Goal: Transaction & Acquisition: Book appointment/travel/reservation

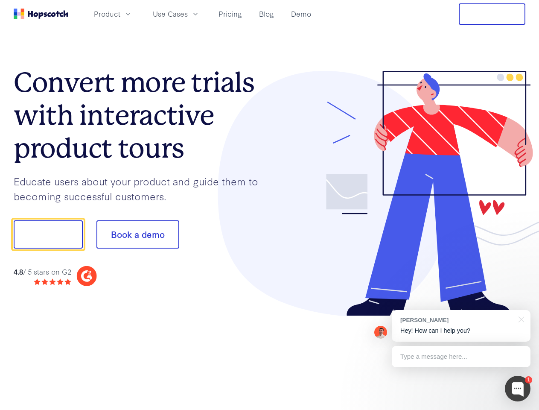
click at [270, 205] on div at bounding box center [398, 193] width 256 height 245
click at [120, 14] on span "Product" at bounding box center [107, 14] width 26 height 11
click at [188, 14] on span "Use Cases" at bounding box center [170, 14] width 35 height 11
click at [492, 14] on button "Free Trial" at bounding box center [492, 13] width 67 height 21
click at [48, 234] on button "Show me!" at bounding box center [48, 234] width 69 height 28
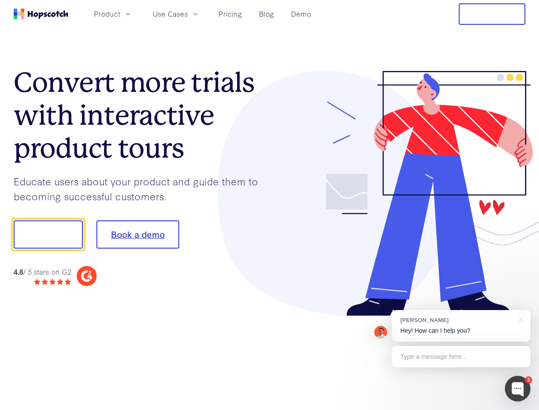
click at [137, 234] on button "Book a demo" at bounding box center [137, 234] width 83 height 28
click at [518, 388] on div at bounding box center [518, 389] width 26 height 26
click at [461, 326] on div "[PERSON_NAME] Hey! How can I help you?" at bounding box center [461, 326] width 139 height 32
click at [520, 318] on div at bounding box center [451, 233] width 160 height 285
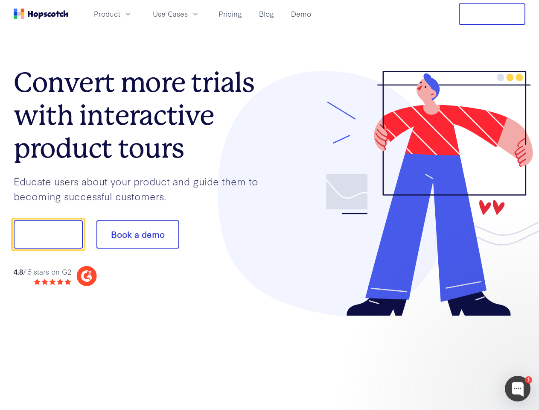
click at [461, 356] on div at bounding box center [451, 290] width 160 height 170
